Goal: Find specific page/section: Find specific page/section

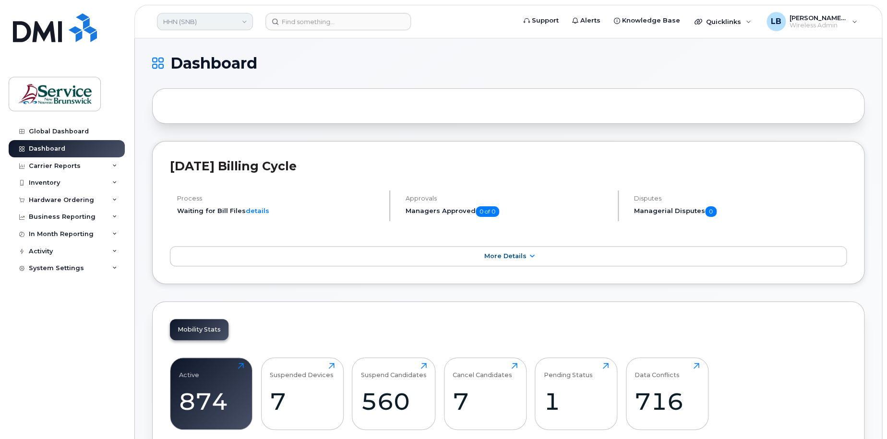
click at [228, 22] on link "HHN (SNB)" at bounding box center [205, 21] width 96 height 17
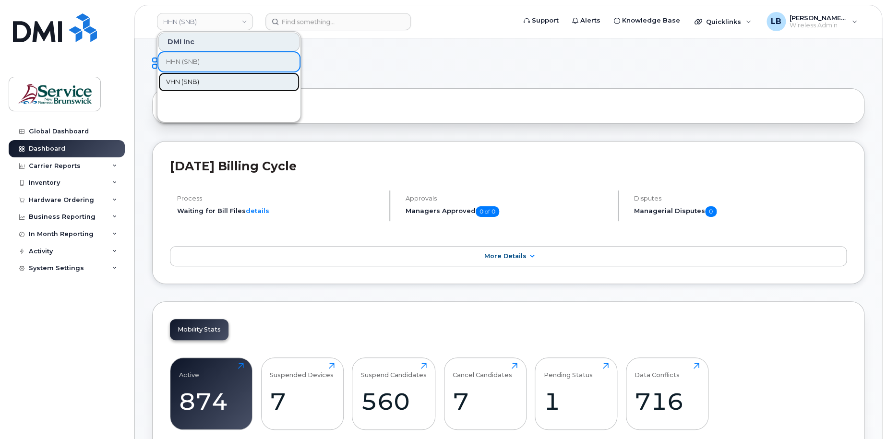
click at [224, 80] on link "VHN (SNB)" at bounding box center [228, 82] width 141 height 19
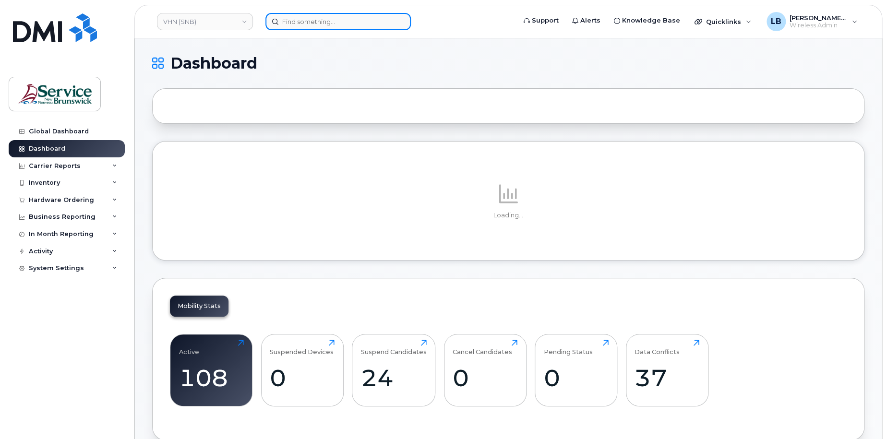
click at [312, 24] on input at bounding box center [338, 21] width 145 height 17
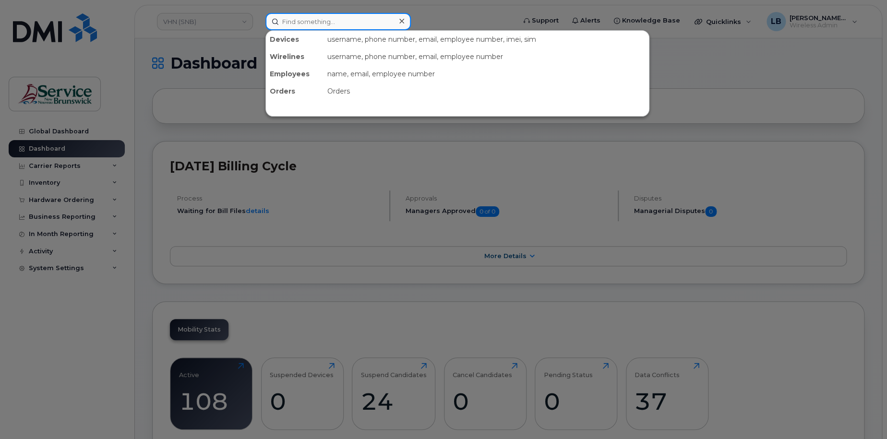
paste input "5062326410"
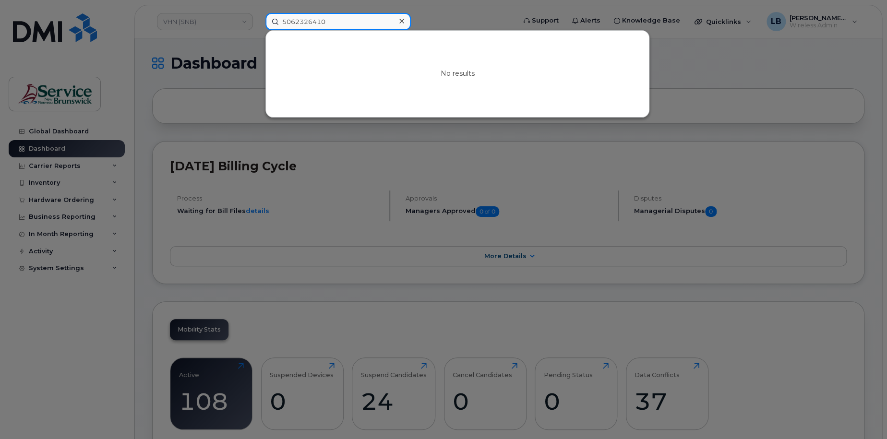
type input "5062326410"
click at [214, 23] on div at bounding box center [443, 219] width 887 height 439
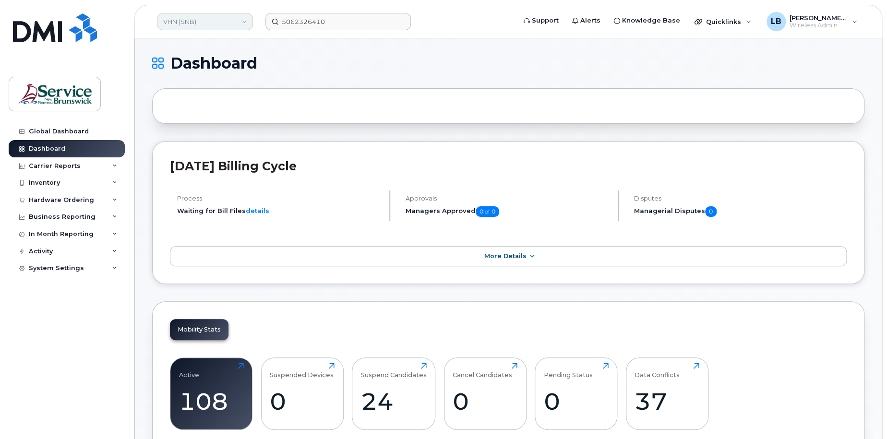
click at [213, 26] on link "VHN (SNB)" at bounding box center [205, 21] width 96 height 17
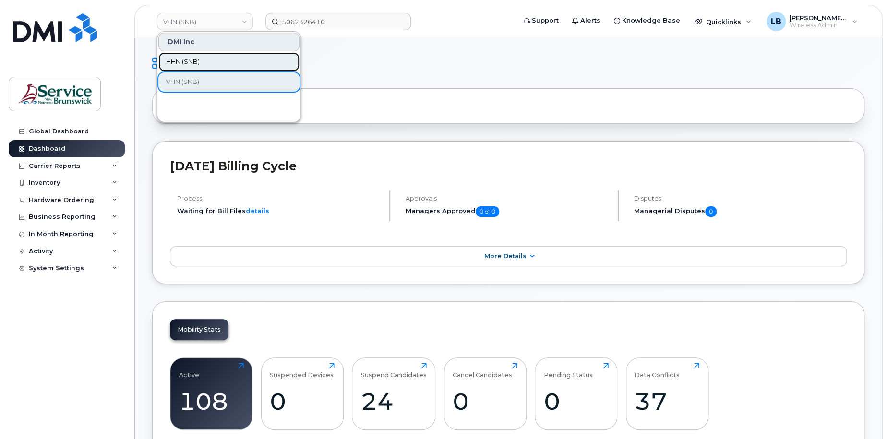
click at [212, 63] on link "HHN (SNB)" at bounding box center [228, 61] width 141 height 19
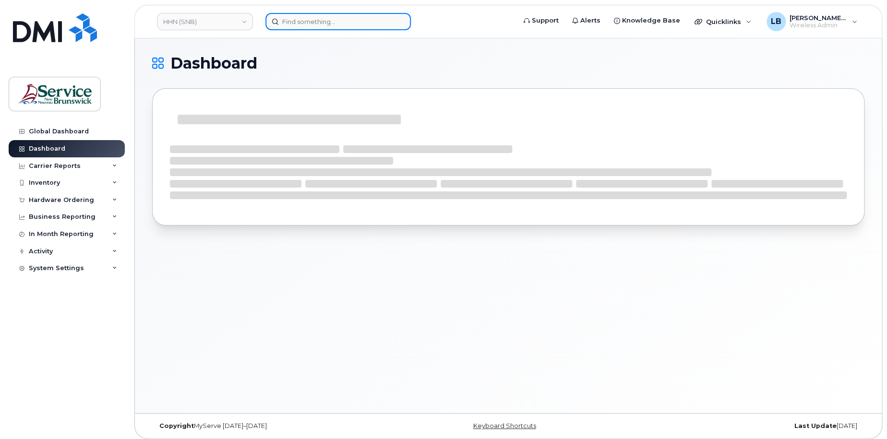
click at [360, 24] on input at bounding box center [338, 21] width 145 height 17
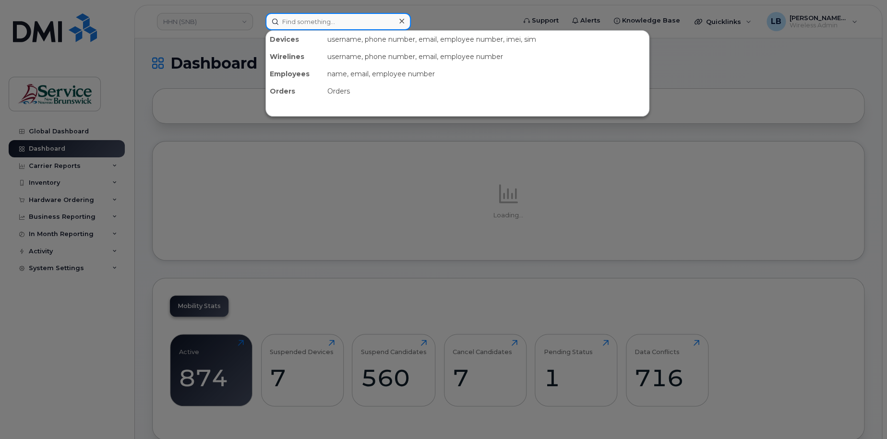
paste input "5062326410"
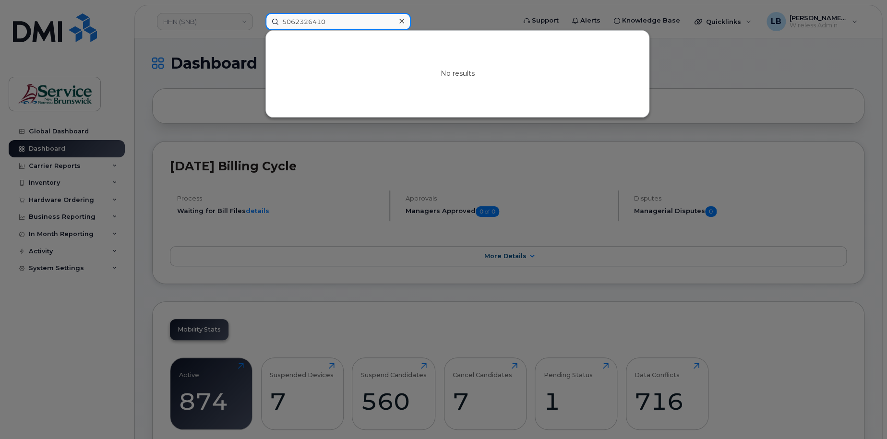
type input "5062326410"
